Goal: Information Seeking & Learning: Learn about a topic

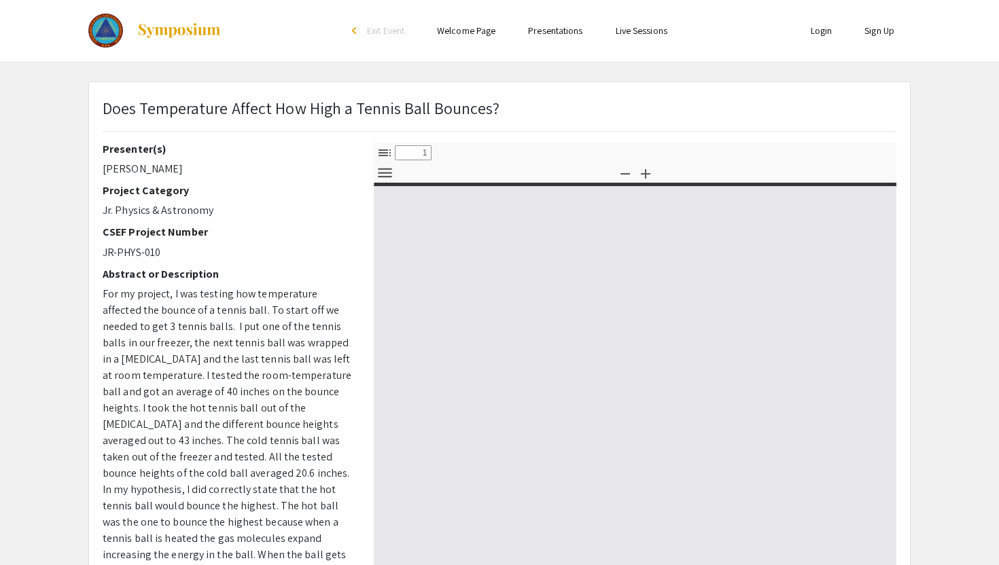
select select "custom"
type input "0"
select select "custom"
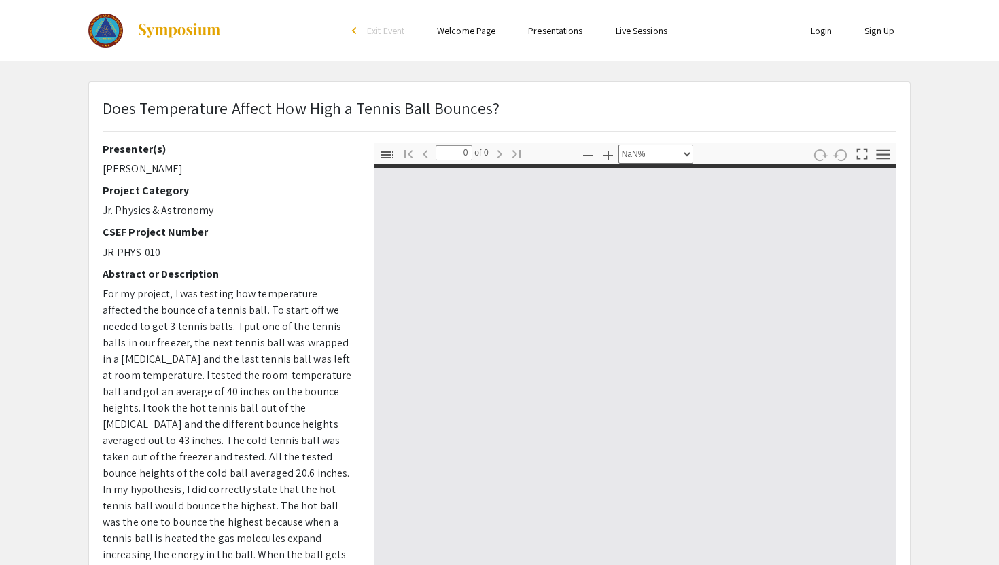
type input "1"
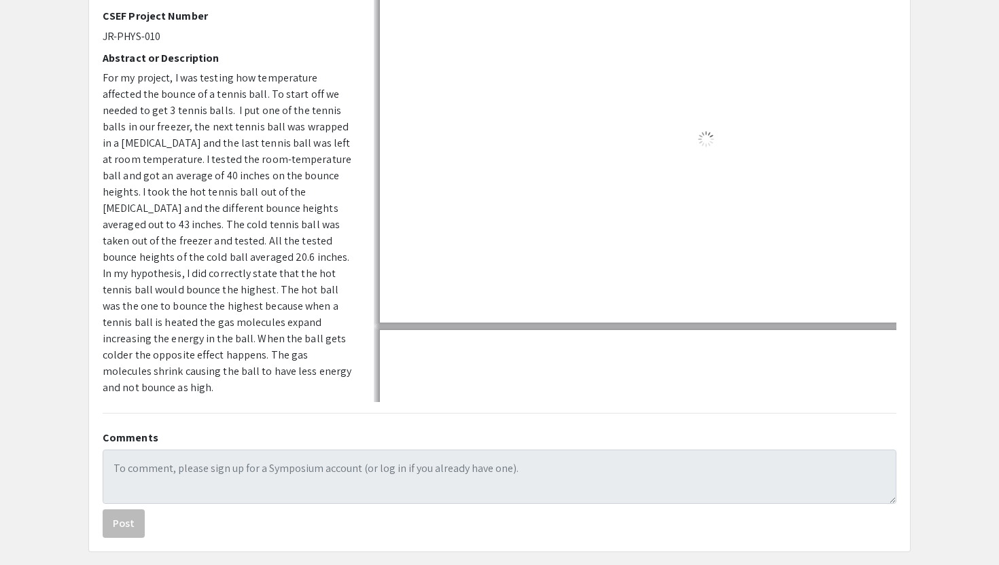
select select "auto"
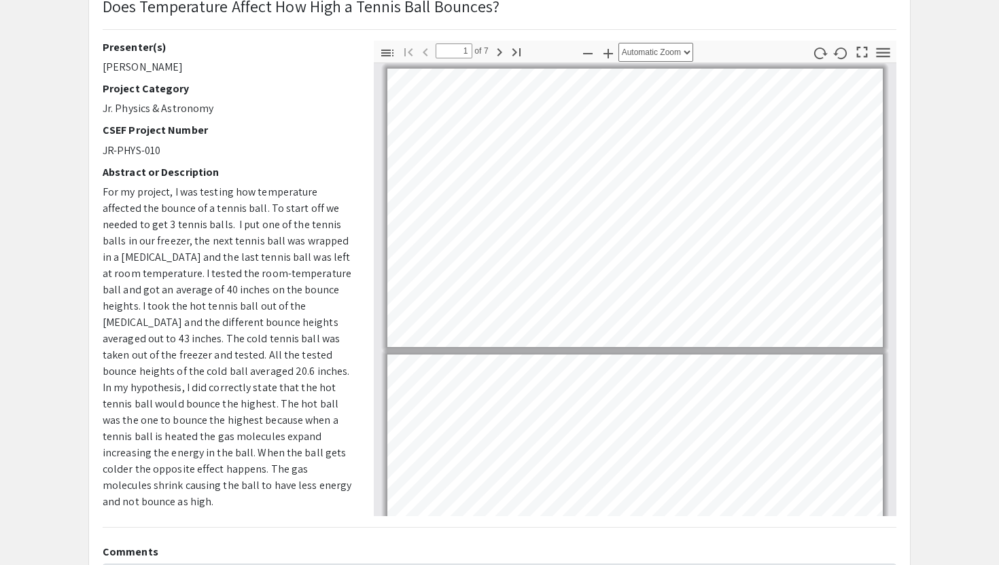
scroll to position [99, 0]
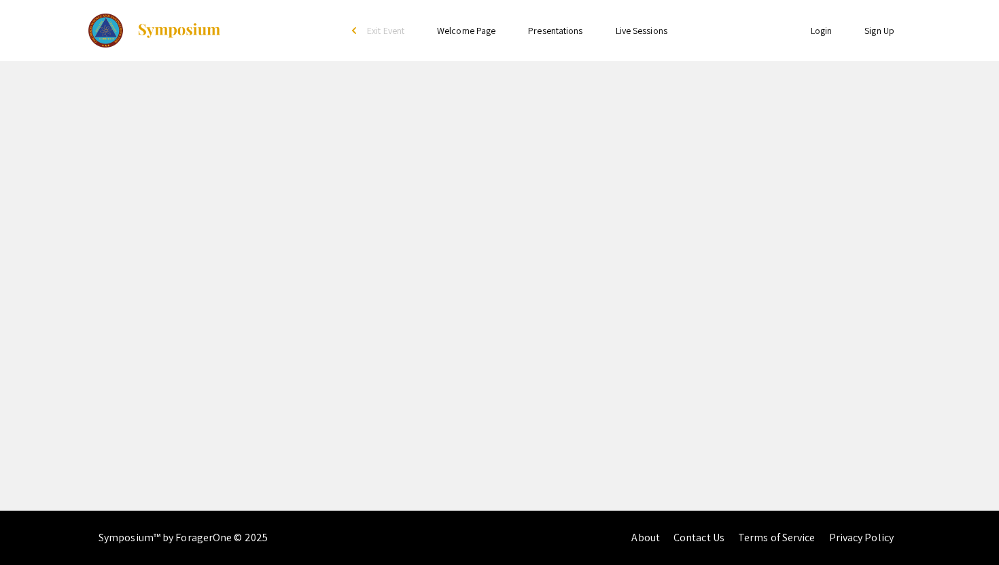
select select "custom"
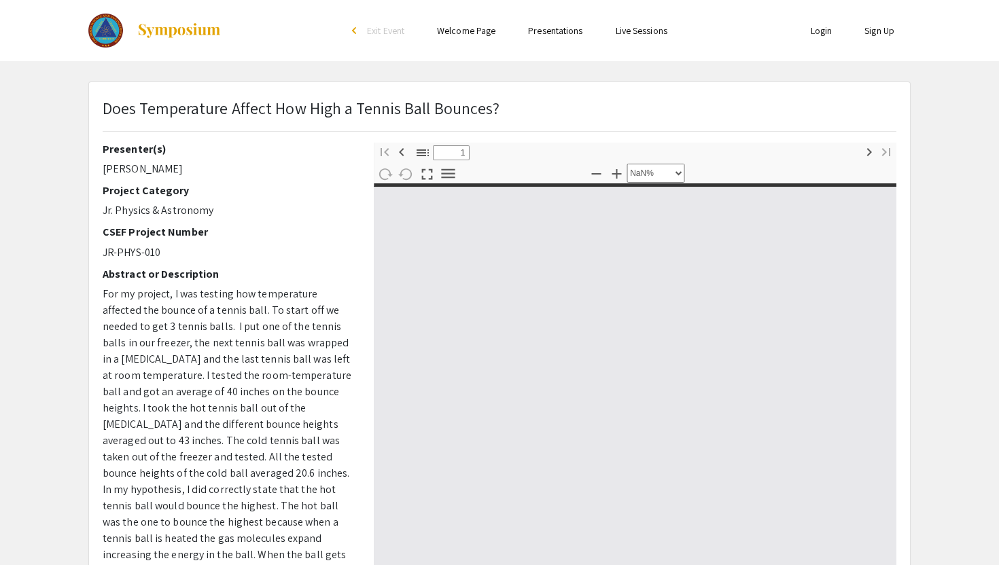
type input "0"
select select "custom"
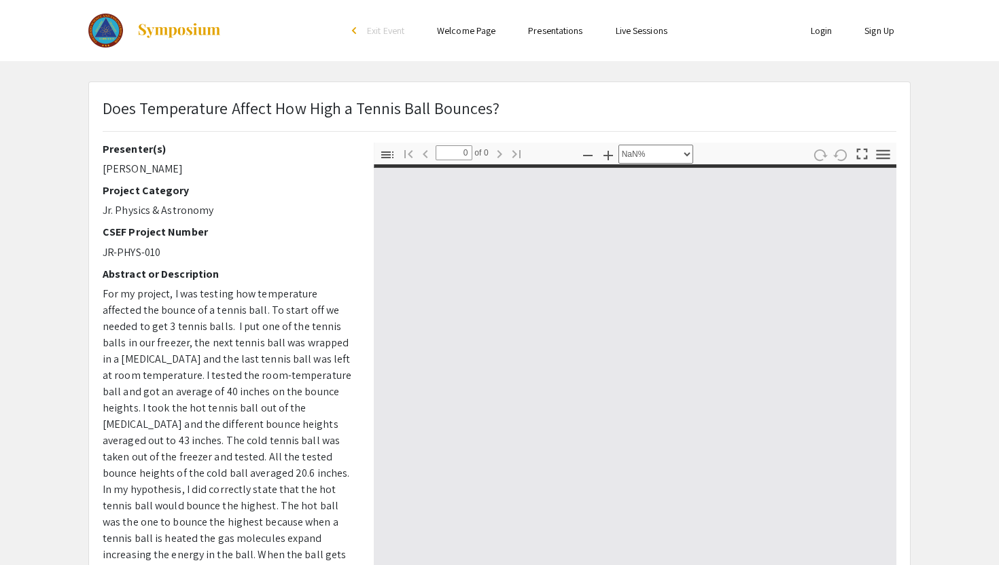
type input "1"
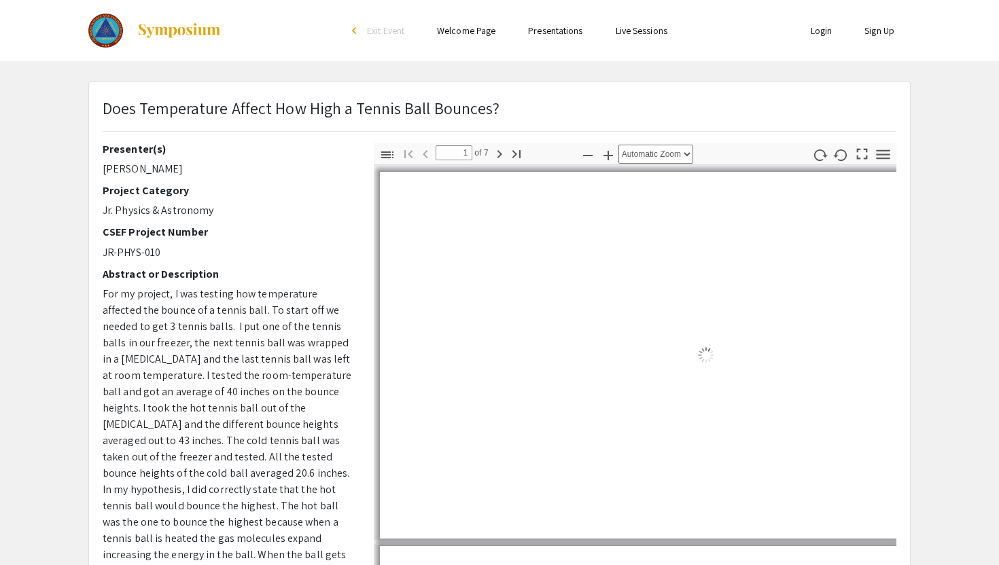
select select "auto"
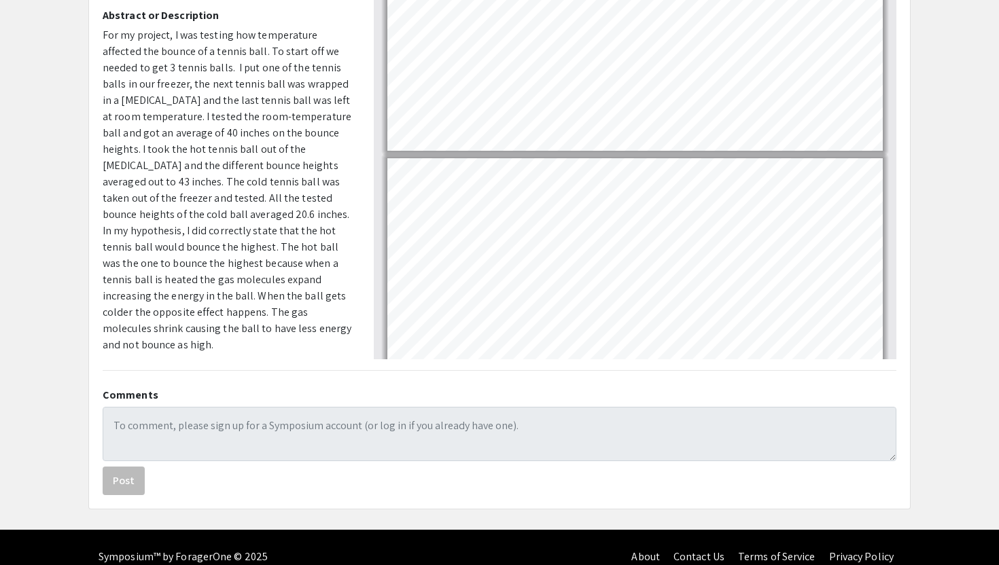
scroll to position [900, 0]
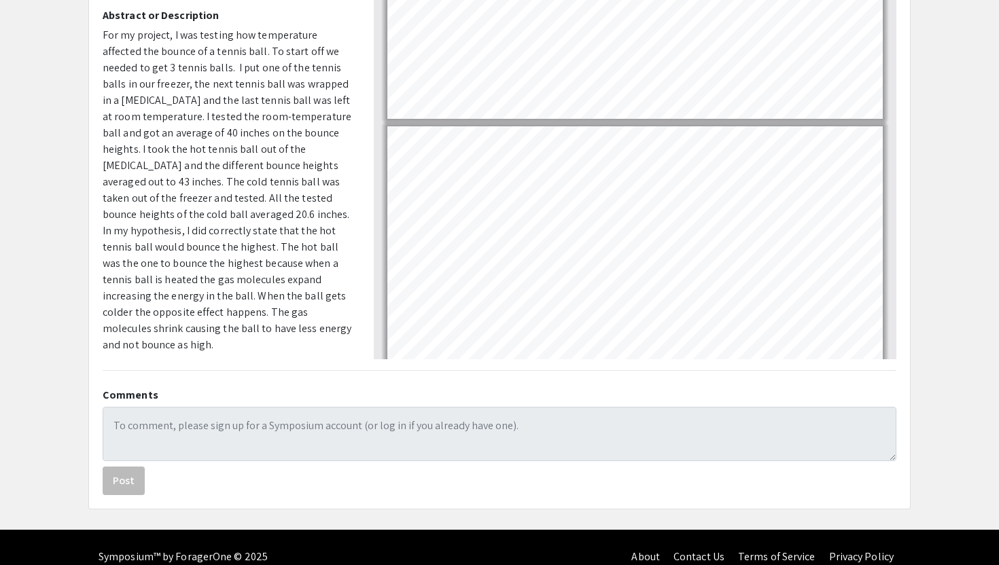
type input "7"
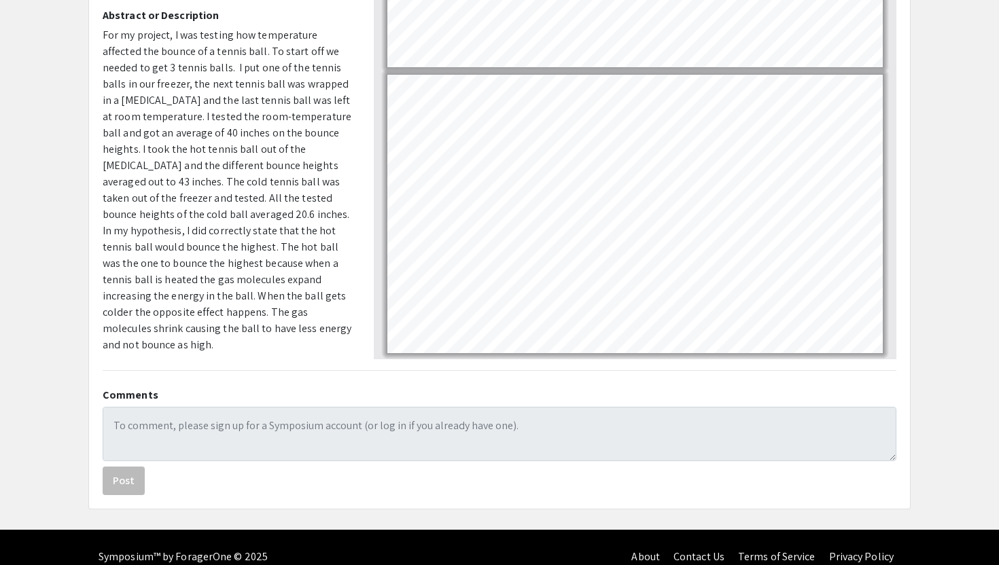
scroll to position [278, 0]
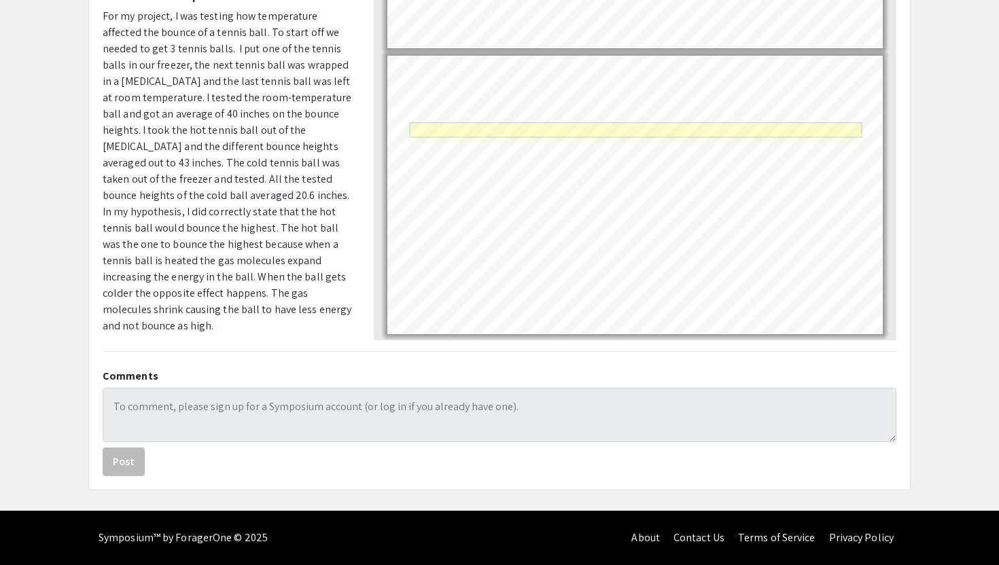
click at [547, 128] on link "Page 7" at bounding box center [635, 130] width 453 height 15
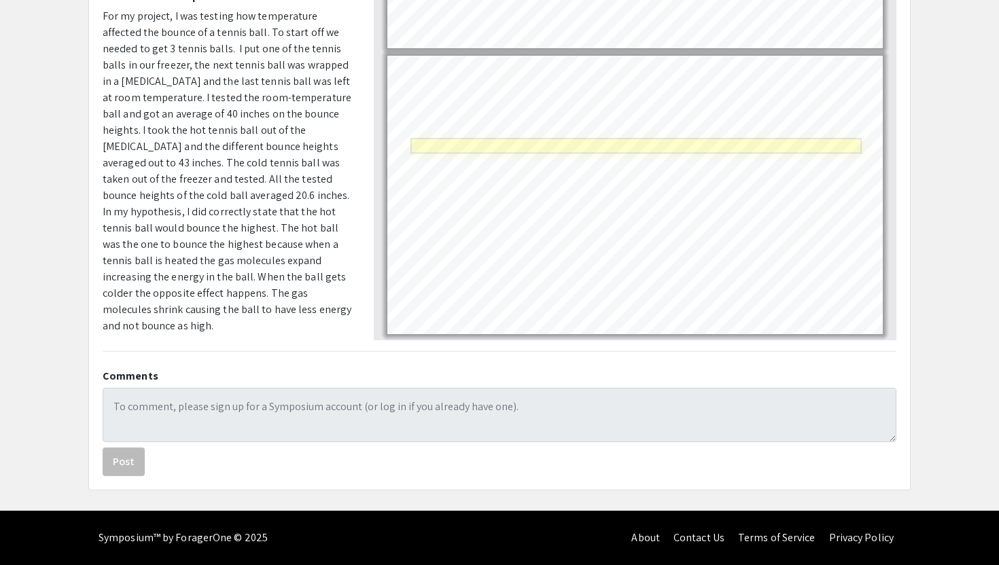
click at [520, 150] on link "Page 7" at bounding box center [635, 146] width 451 height 15
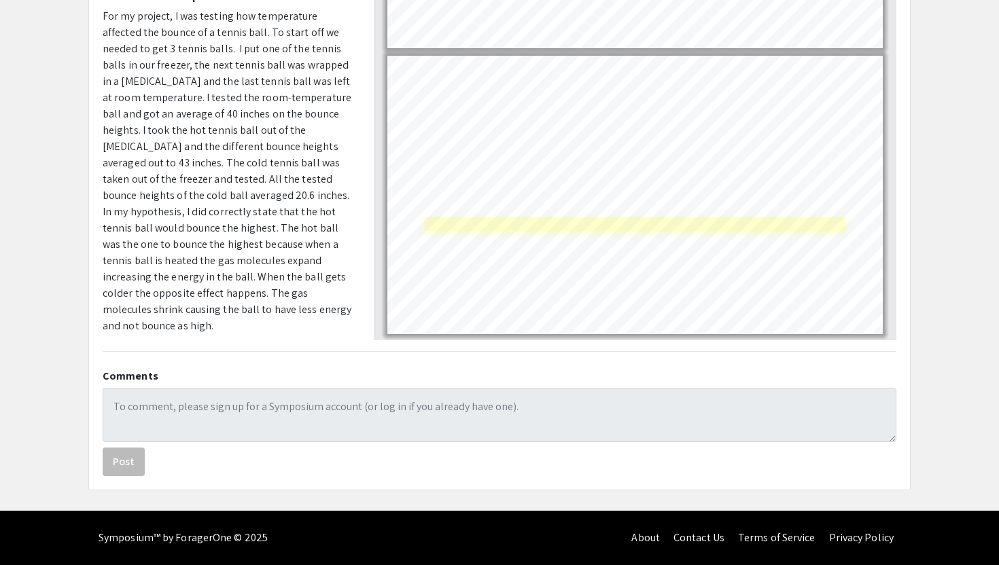
select select "page-width"
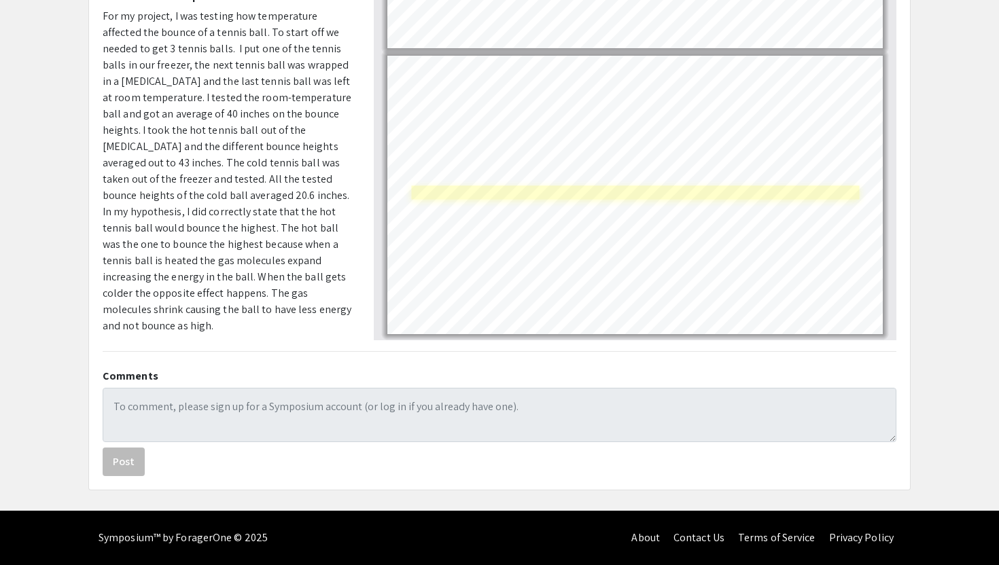
drag, startPoint x: 491, startPoint y: 222, endPoint x: 611, endPoint y: 196, distance: 122.5
click at [611, 196] on div "Page 7" at bounding box center [635, 195] width 508 height 291
click at [611, 196] on link "Page 7" at bounding box center [635, 193] width 449 height 15
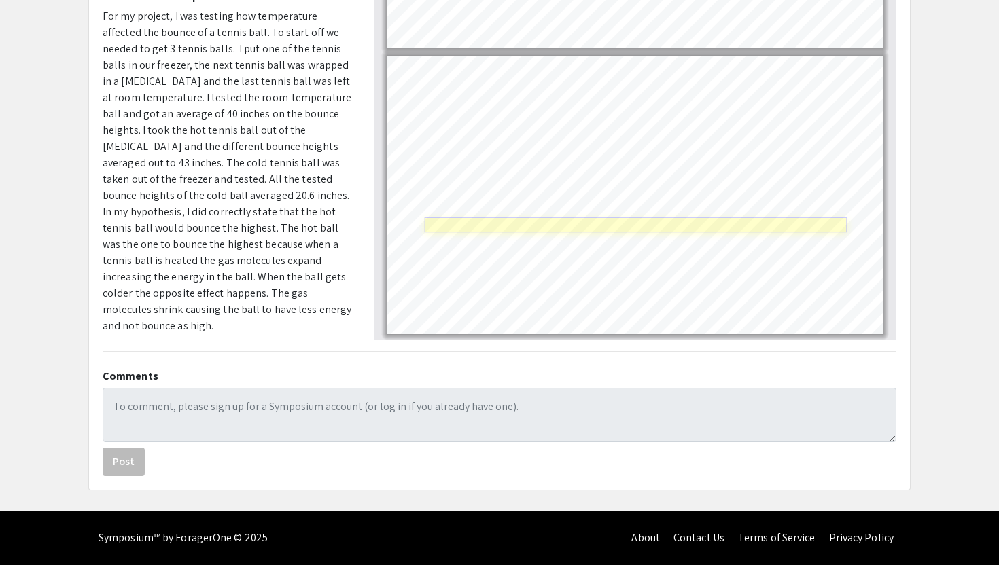
click at [451, 227] on link "Page 7" at bounding box center [636, 224] width 423 height 15
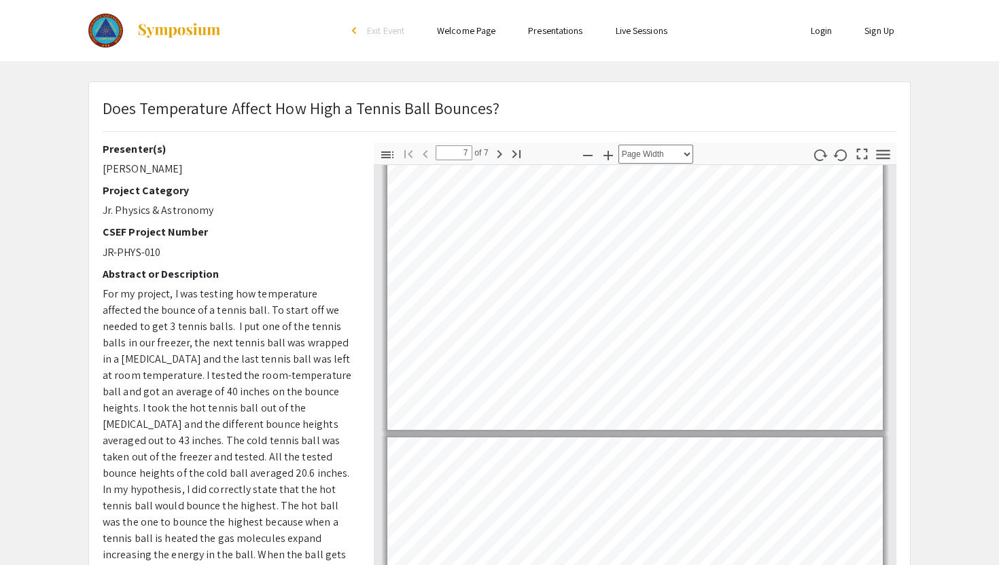
scroll to position [12, 0]
